Goal: Use online tool/utility: Utilize a website feature to perform a specific function

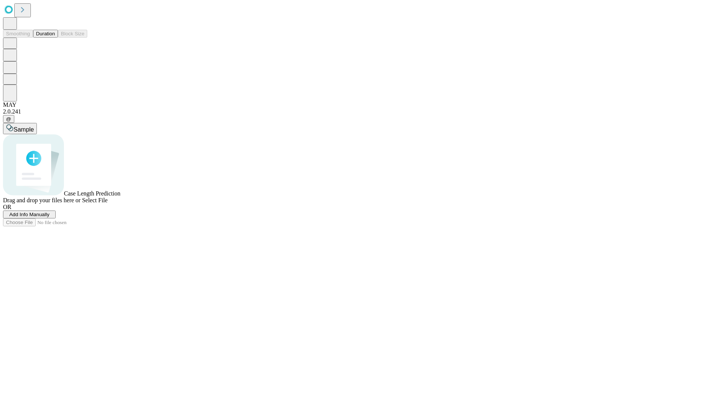
click at [55, 38] on button "Duration" at bounding box center [45, 34] width 25 height 8
click at [50, 217] on span "Add Info Manually" at bounding box center [29, 215] width 40 height 6
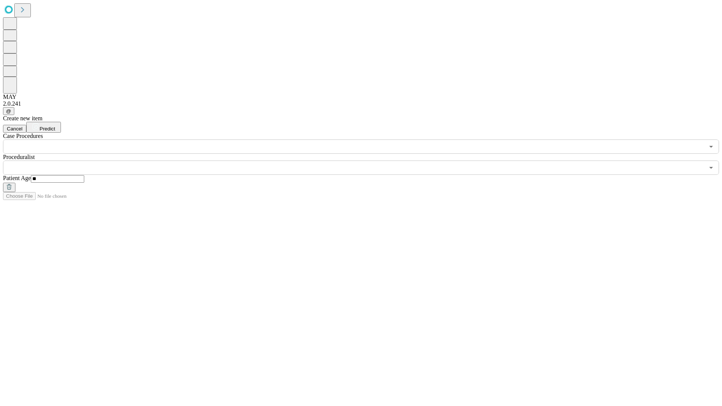
type input "**"
click at [366, 160] on input "text" at bounding box center [353, 167] width 701 height 14
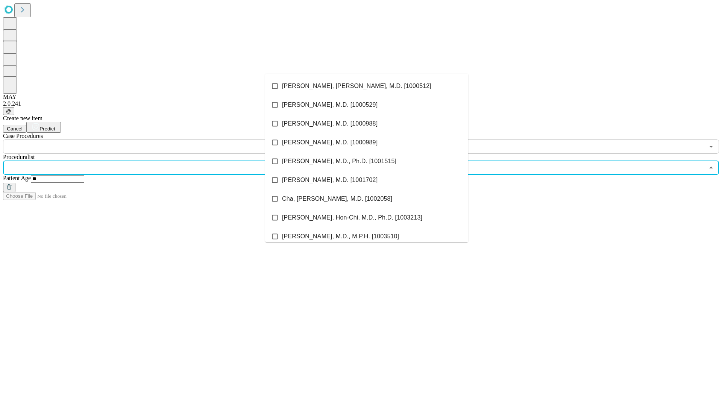
click at [366, 86] on li "[PERSON_NAME], [PERSON_NAME], M.D. [1000512]" at bounding box center [366, 86] width 203 height 19
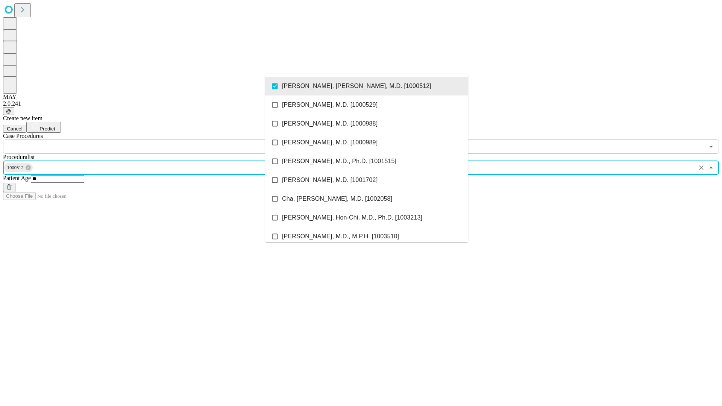
click at [158, 139] on input "text" at bounding box center [353, 146] width 701 height 14
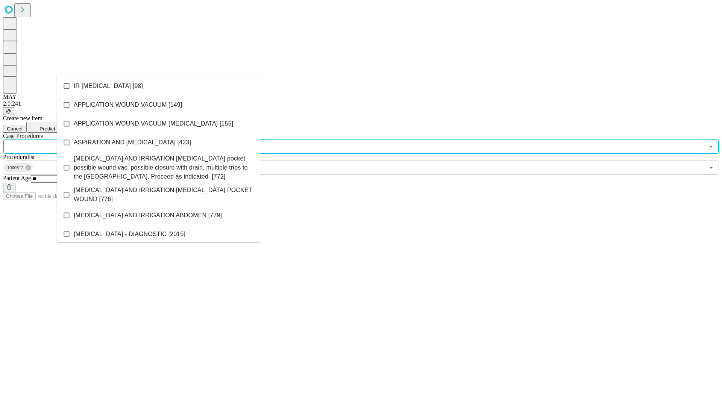
click at [158, 86] on li "IR [MEDICAL_DATA] [98]" at bounding box center [158, 86] width 203 height 19
click at [55, 126] on span "Predict" at bounding box center [46, 129] width 15 height 6
